Goal: Find specific page/section: Find specific page/section

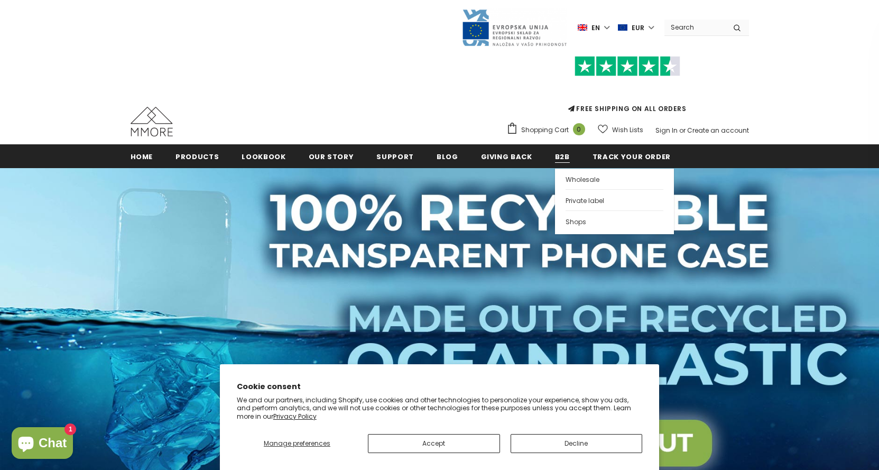
click at [555, 160] on span "B2B" at bounding box center [562, 157] width 15 height 10
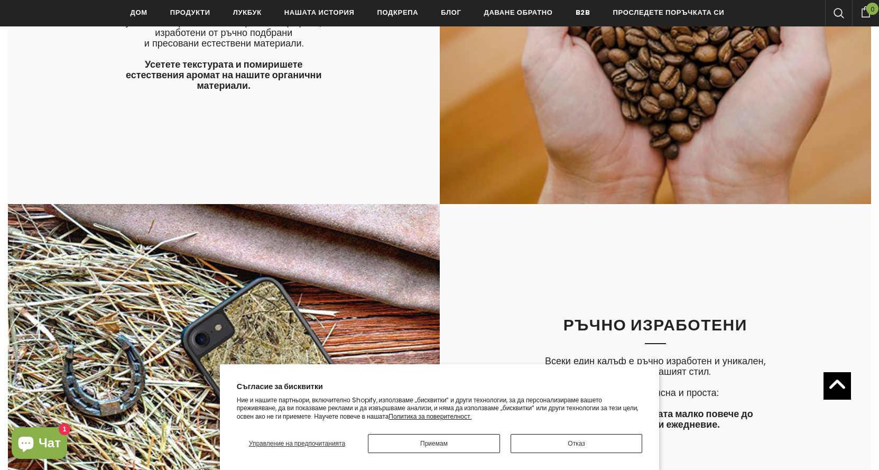
scroll to position [2383, 0]
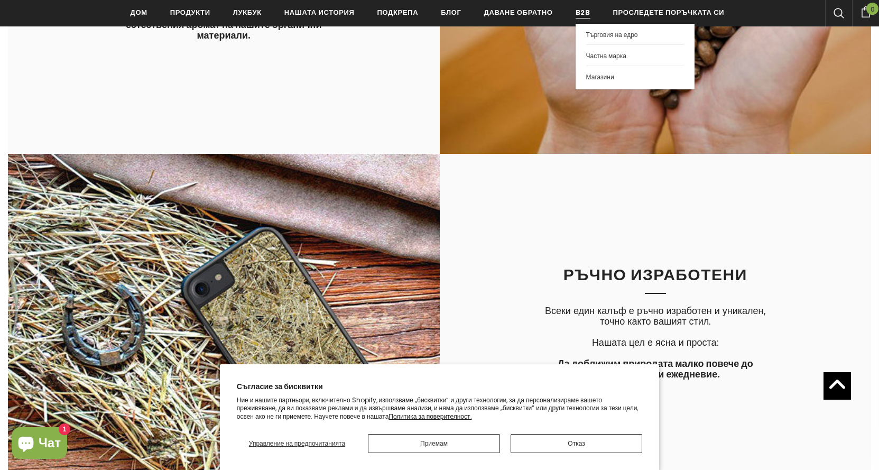
click at [587, 12] on font "B2B" at bounding box center [583, 12] width 15 height 10
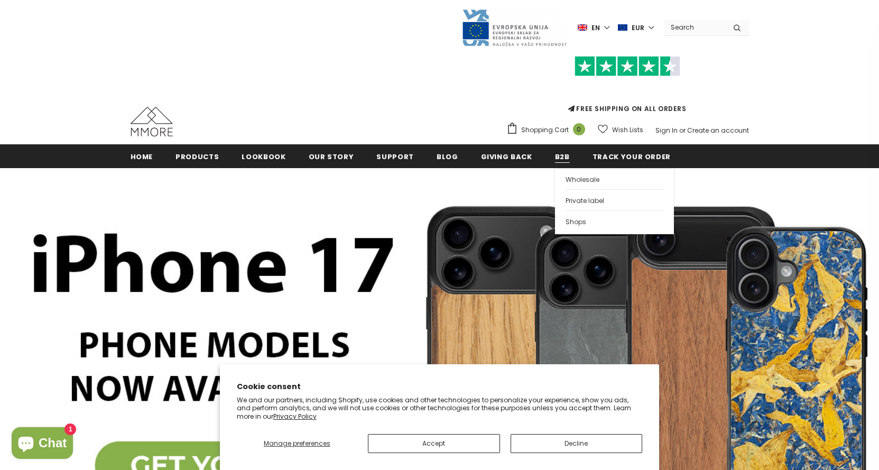
click at [555, 152] on span "B2B" at bounding box center [562, 157] width 15 height 10
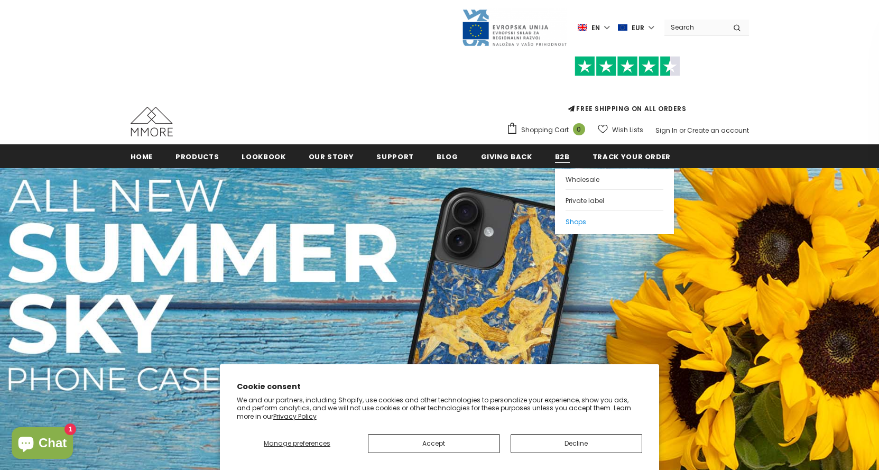
click at [566, 222] on span "Shops" at bounding box center [576, 221] width 21 height 9
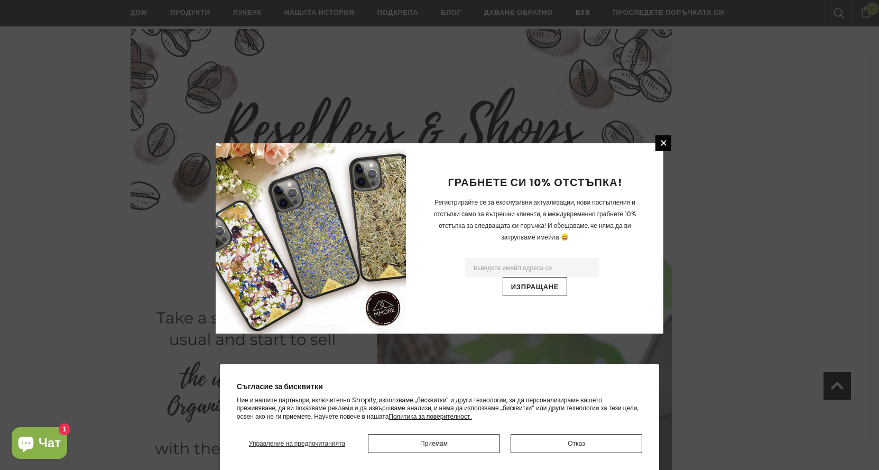
scroll to position [163, 0]
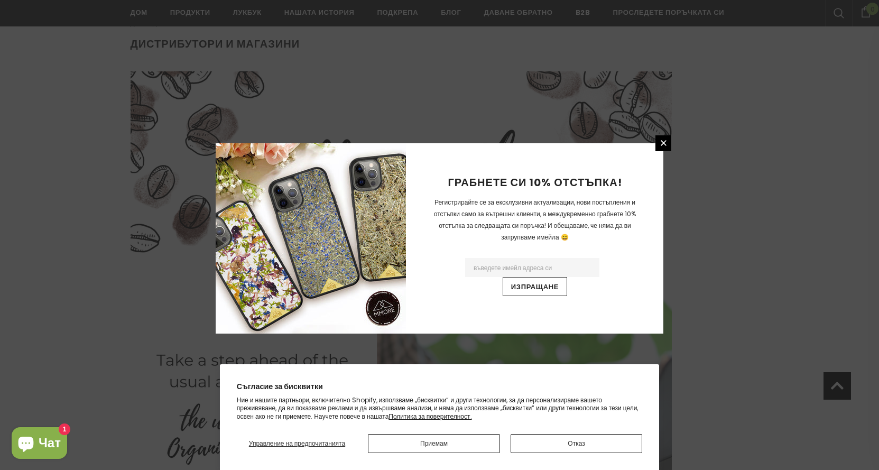
click at [519, 270] on input "Имейл адрес" at bounding box center [532, 267] width 134 height 19
click at [528, 269] on input "Имейл адрес" at bounding box center [532, 267] width 134 height 19
click at [534, 288] on input "Изпращане" at bounding box center [535, 286] width 65 height 19
click at [667, 141] on icon at bounding box center [663, 143] width 9 height 9
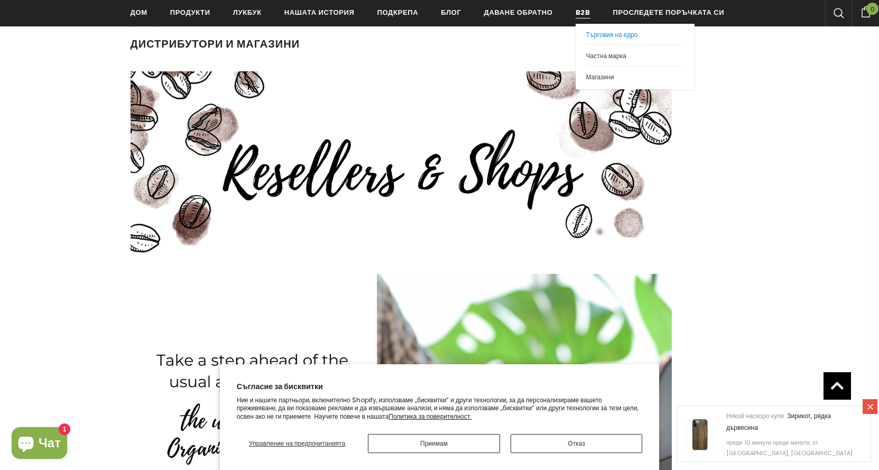
click at [594, 34] on font "Търговия на едро" at bounding box center [612, 34] width 52 height 9
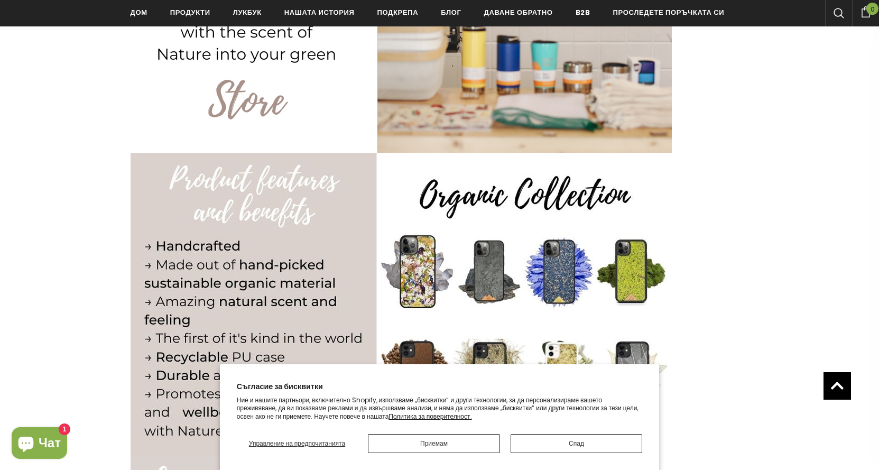
scroll to position [317, 0]
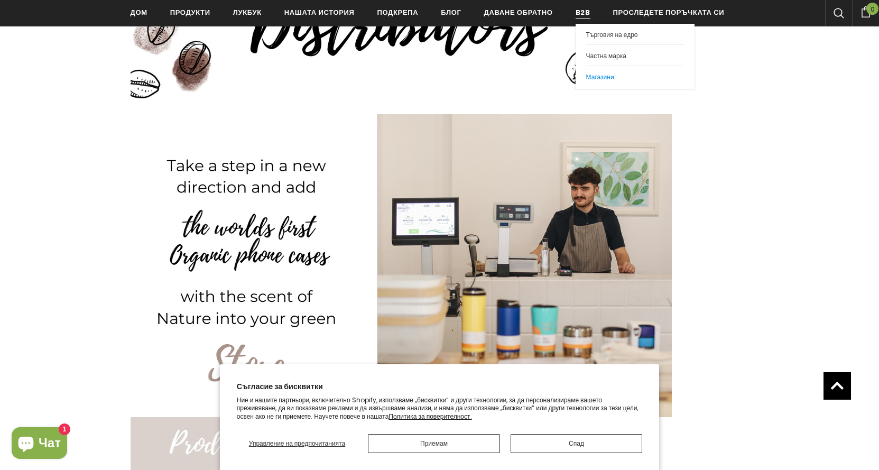
click at [595, 76] on font "Магазини" at bounding box center [600, 76] width 28 height 9
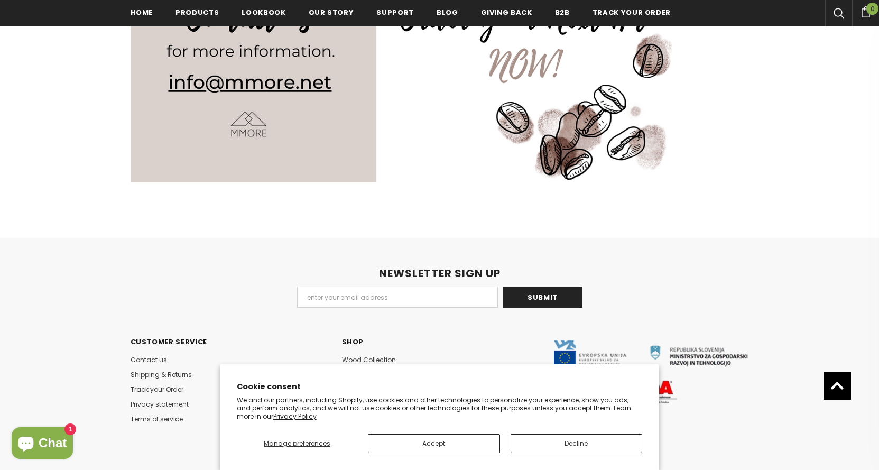
scroll to position [1485, 0]
